Goal: Information Seeking & Learning: Learn about a topic

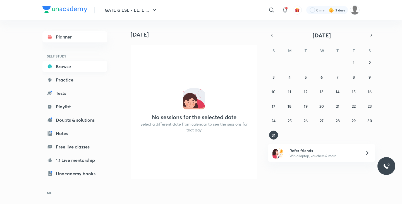
click at [61, 71] on link "Browse" at bounding box center [74, 66] width 65 height 11
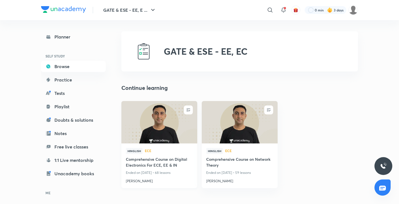
click at [153, 133] on img at bounding box center [158, 121] width 77 height 43
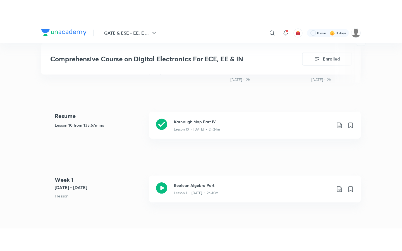
scroll to position [245, 0]
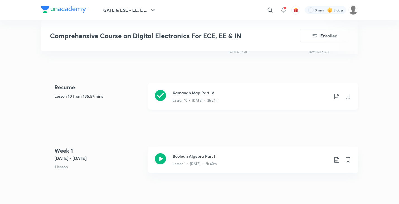
click at [195, 91] on h3 "Karnaugh Map Part IV" at bounding box center [251, 93] width 156 height 6
